Goal: Transaction & Acquisition: Purchase product/service

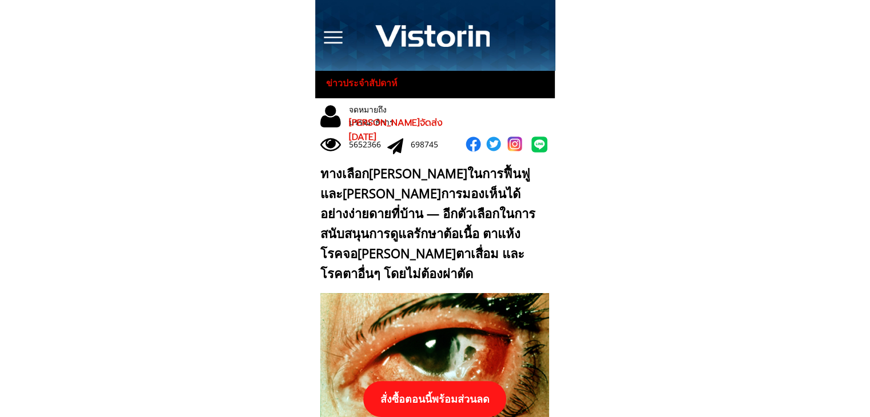
click at [474, 399] on p "สั่งซื้อตอนนี้พร้อมส่วนลด" at bounding box center [434, 399] width 143 height 36
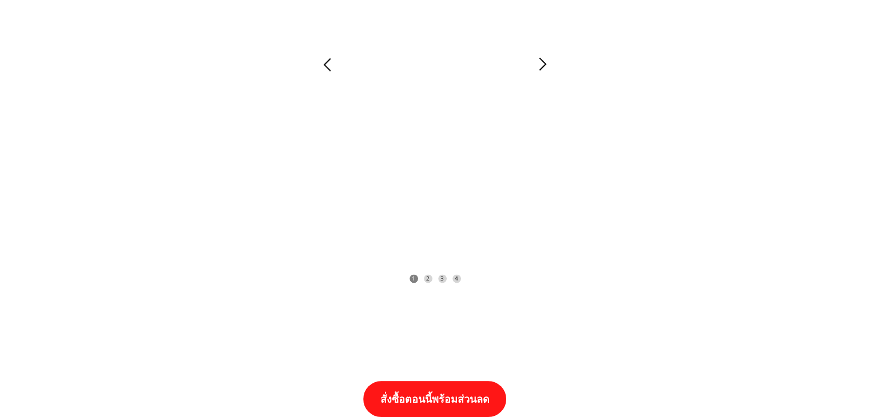
scroll to position [11876, 0]
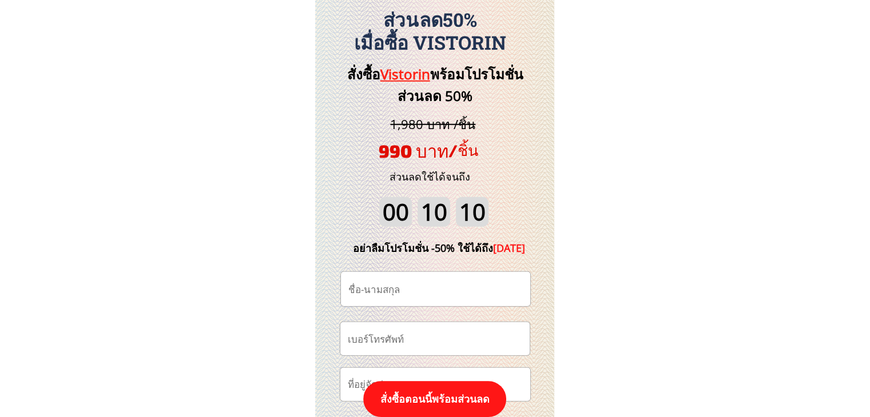
click at [440, 332] on input "tel" at bounding box center [435, 339] width 180 height 33
paste input "0612018952"
type input "0612018952"
click at [429, 294] on input "text" at bounding box center [435, 289] width 180 height 34
paste input "เกษร ยอดแก้ว"
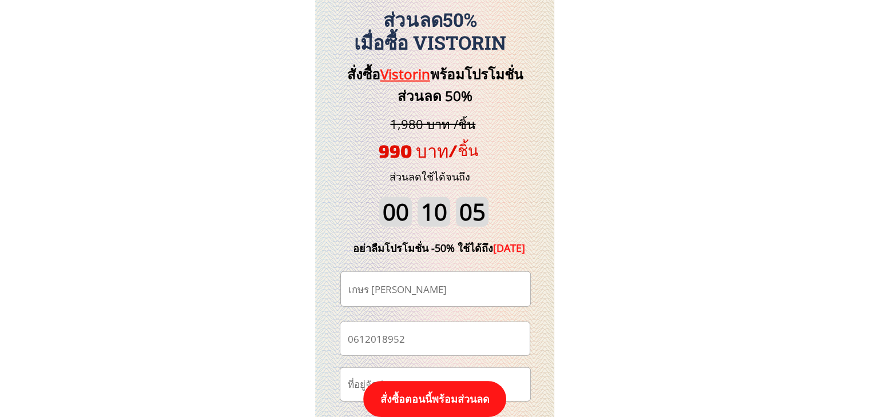
type input "เกษร ยอดแก้ว"
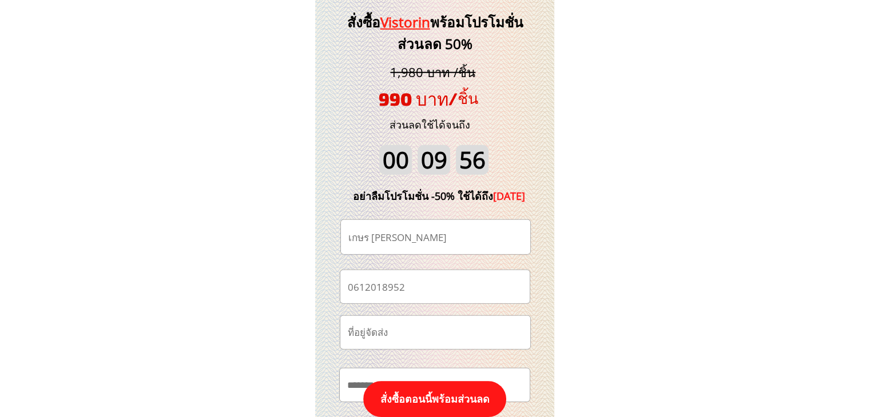
scroll to position [11991, 0]
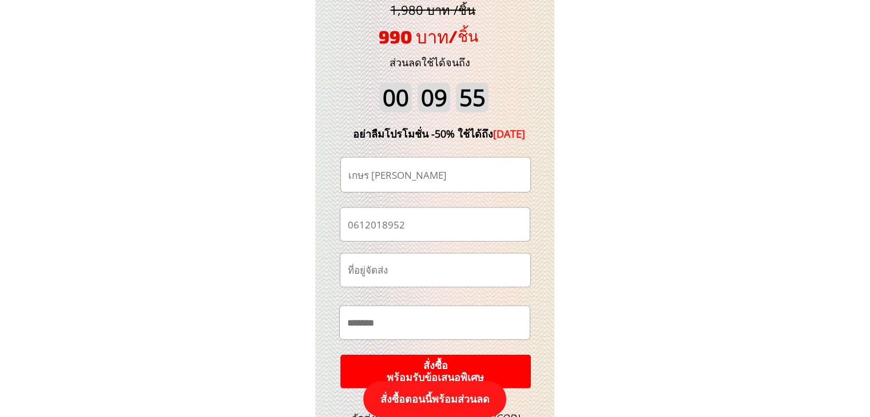
click at [397, 270] on input "text" at bounding box center [435, 270] width 181 height 33
click at [388, 314] on input "text" at bounding box center [434, 323] width 181 height 33
paste input "*********"
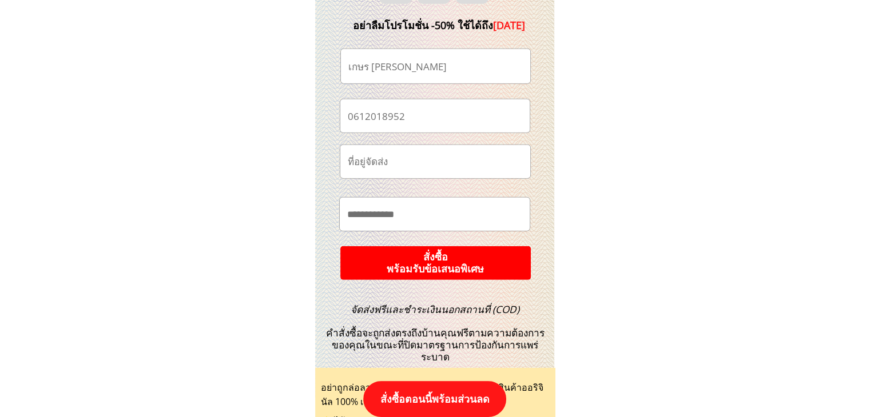
scroll to position [12105, 0]
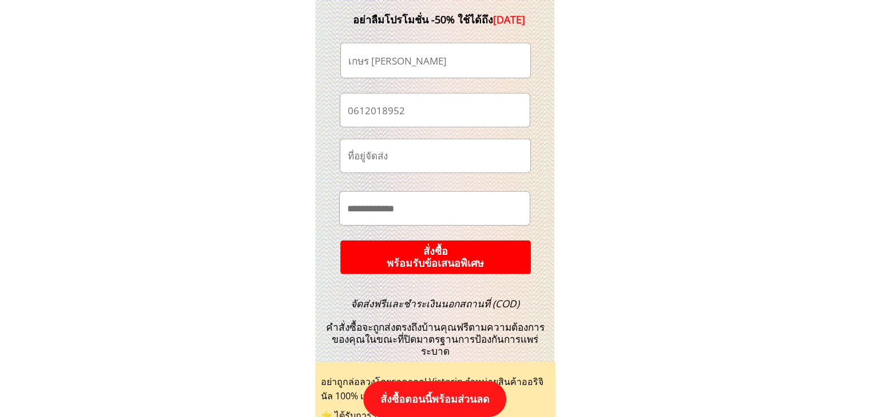
paste input "**********"
type input "**********"
click at [454, 238] on form "**********" at bounding box center [435, 159] width 192 height 232
click at [454, 250] on p "สั่งซื้อ พร้อมรับข้อเสนอพิเศษ" at bounding box center [435, 257] width 198 height 35
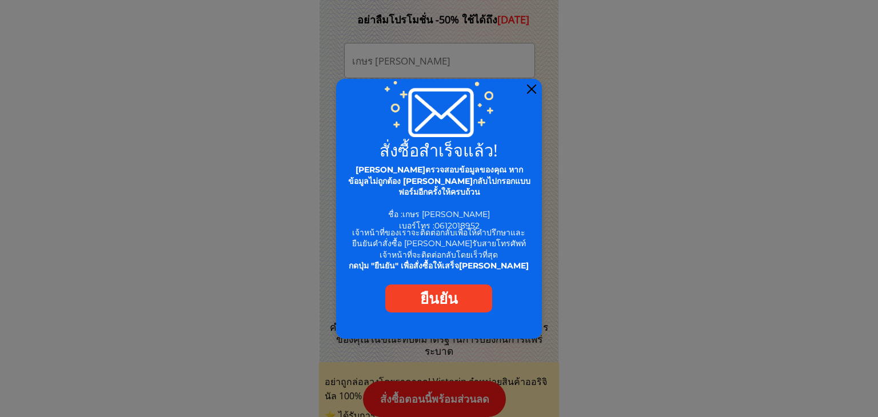
click at [527, 87] on div at bounding box center [531, 89] width 9 height 9
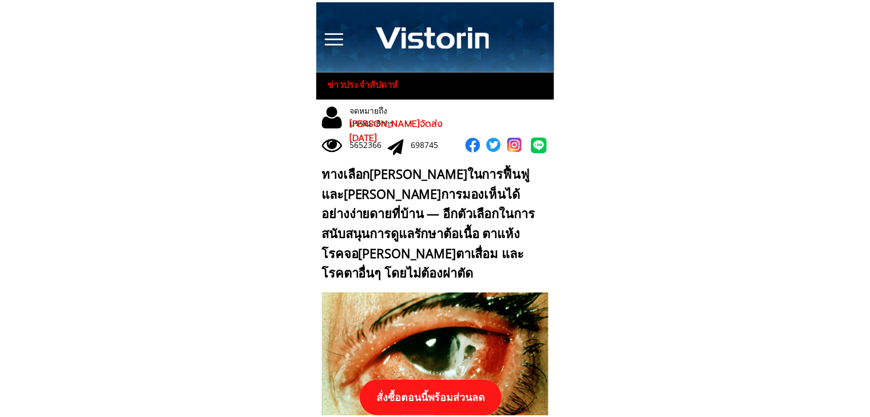
scroll to position [12105, 0]
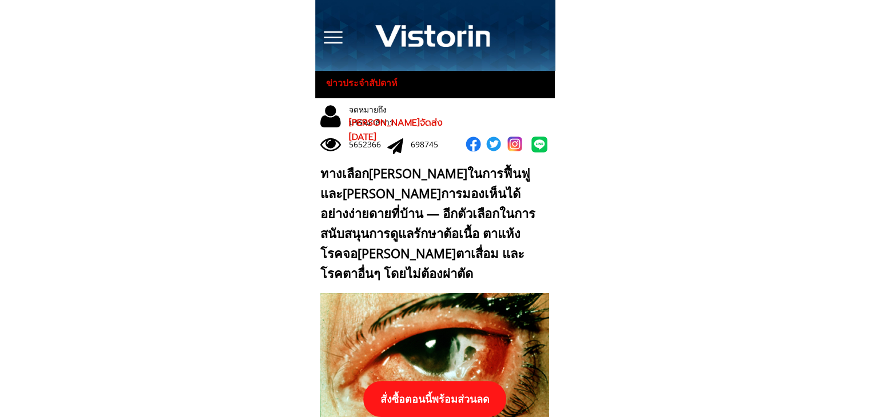
click at [476, 414] on p "สั่งซื้อตอนนี้พร้อมส่วนลด" at bounding box center [434, 399] width 143 height 36
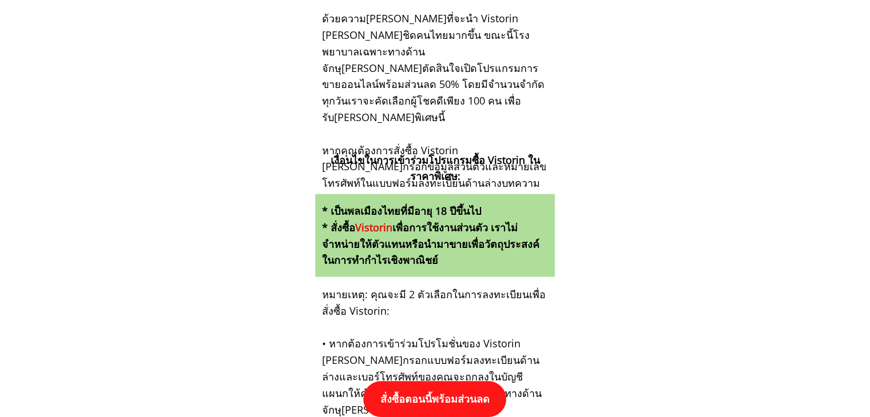
scroll to position [11876, 0]
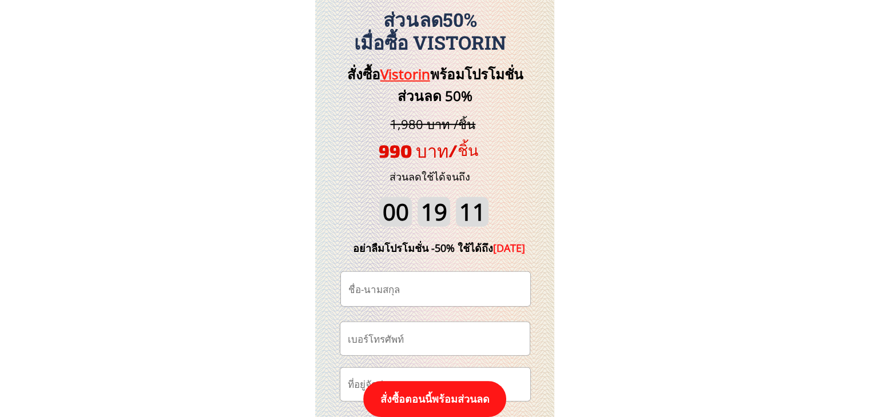
click at [433, 341] on input "tel" at bounding box center [435, 339] width 180 height 33
paste input "0984830436"
type input "0984830436"
click at [431, 293] on input "text" at bounding box center [435, 289] width 180 height 34
paste input "[PERSON_NAME]พร ดาลุนพัน"
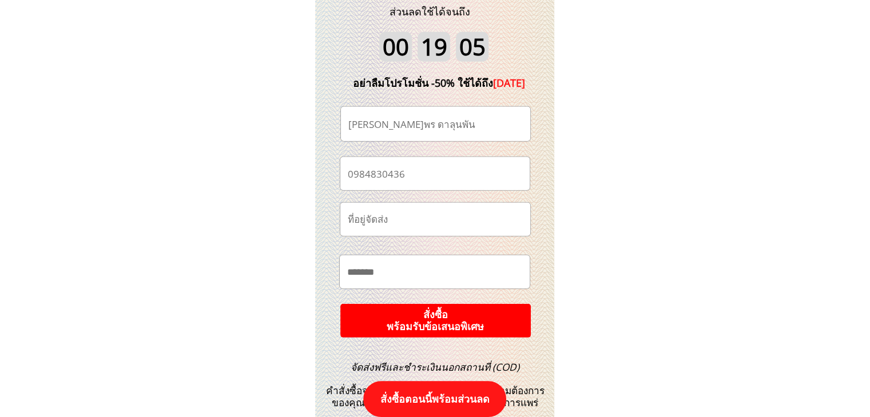
scroll to position [12048, 0]
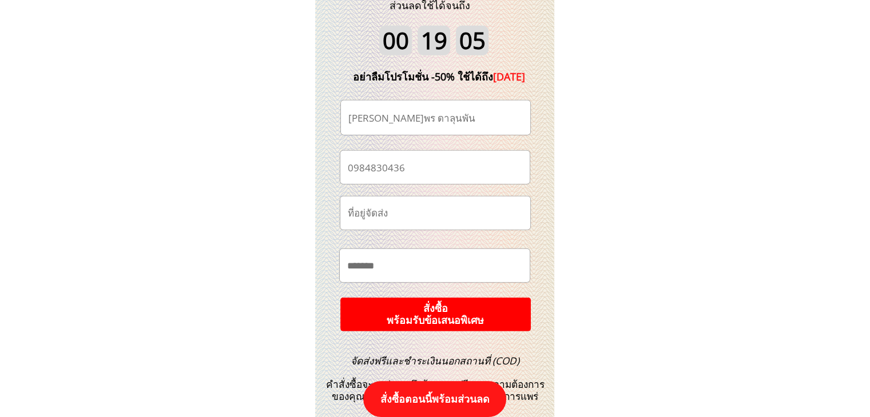
type input "[PERSON_NAME]พร ดาลุนพัน"
click at [506, 311] on p "สั่งซื้อ พร้อมรับข้อเสนอพิเศษ" at bounding box center [435, 314] width 207 height 37
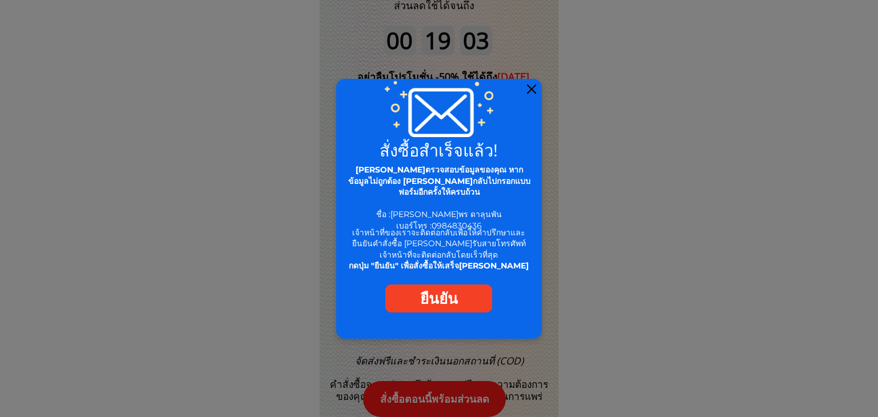
click at [535, 87] on div at bounding box center [531, 89] width 9 height 9
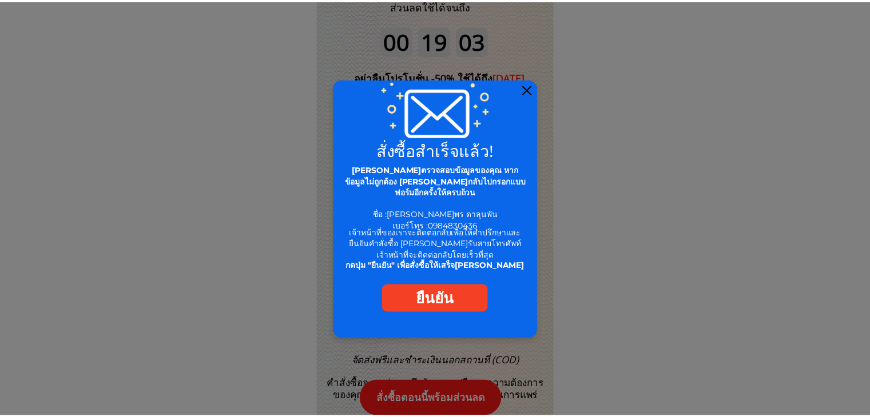
scroll to position [12048, 0]
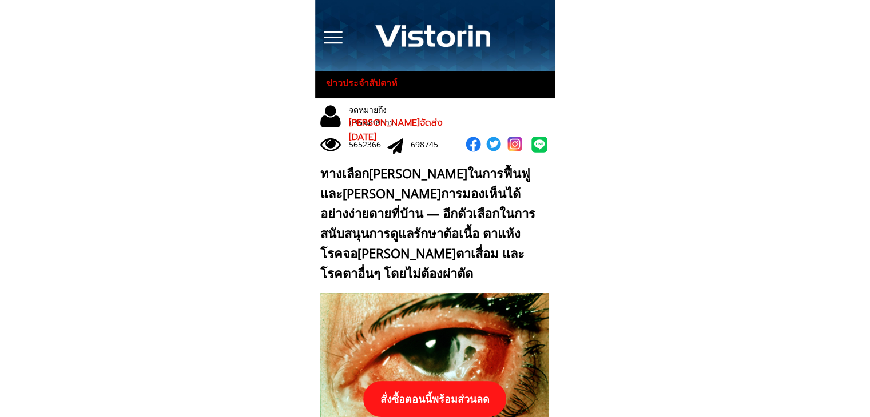
click at [433, 399] on p "สั่งซื้อตอนนี้พร้อมส่วนลด" at bounding box center [434, 399] width 153 height 38
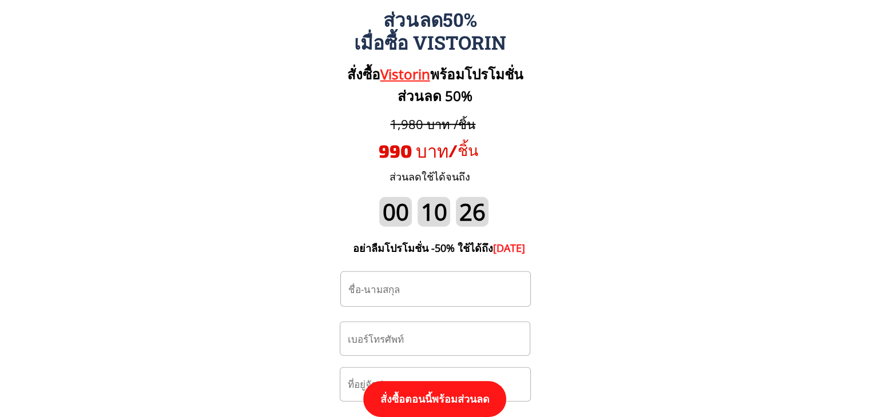
scroll to position [11934, 0]
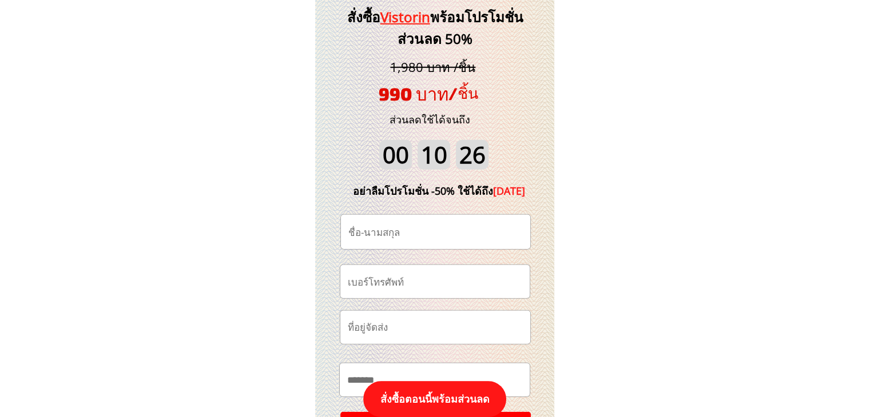
click at [441, 280] on input "tel" at bounding box center [435, 281] width 180 height 33
paste input "0811940986"
type input "0811940986"
click at [427, 236] on input "text" at bounding box center [435, 232] width 180 height 34
paste input "สุคันทา ศิลป์ชัย"
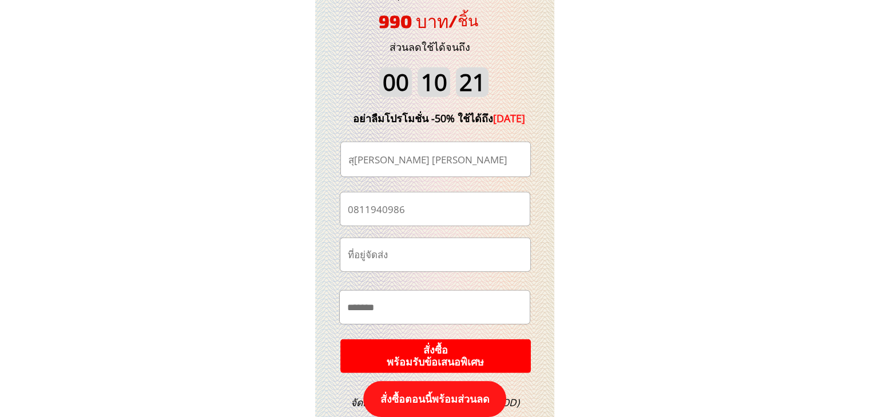
scroll to position [12105, 0]
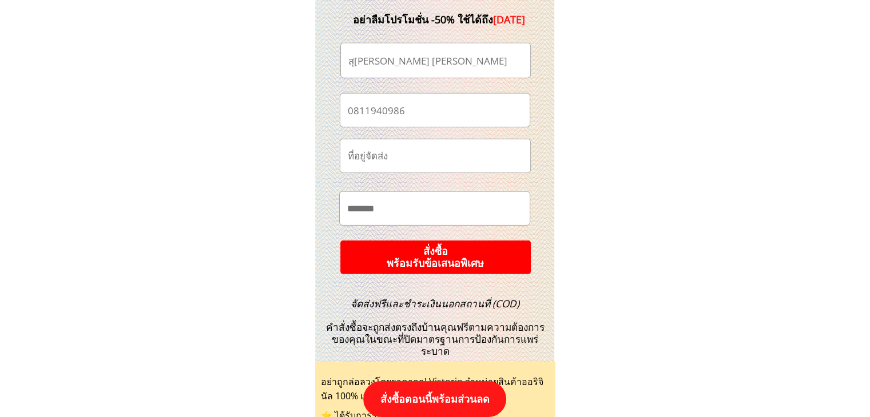
type input "สุคันทา ศิลป์ชัย"
click at [531, 238] on div at bounding box center [434, 82] width 239 height 622
click at [481, 260] on p "สั่งซื้อ พร้อมรับข้อเสนอพิเศษ" at bounding box center [435, 257] width 205 height 37
